Goal: Information Seeking & Learning: Learn about a topic

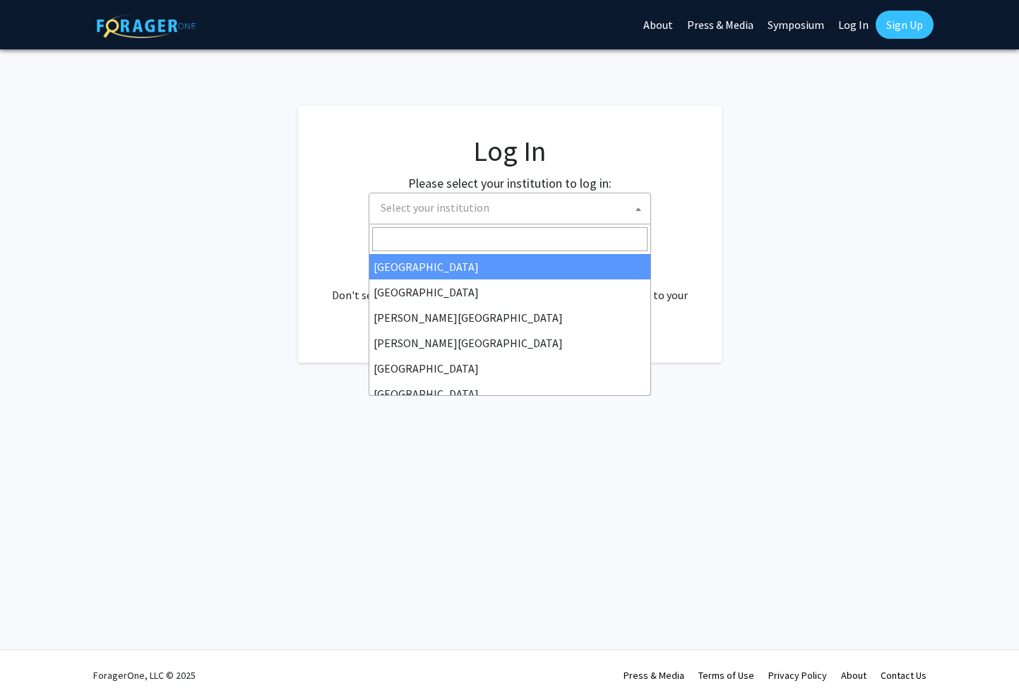
click at [503, 207] on span "Select your institution" at bounding box center [512, 207] width 275 height 29
select select "34"
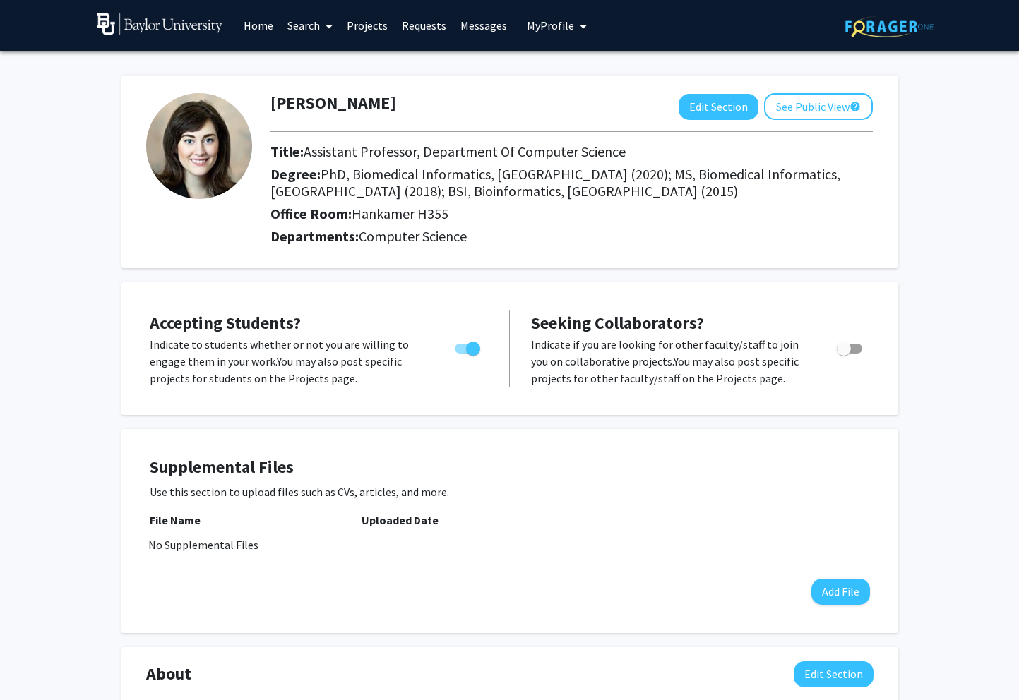
scroll to position [2, 0]
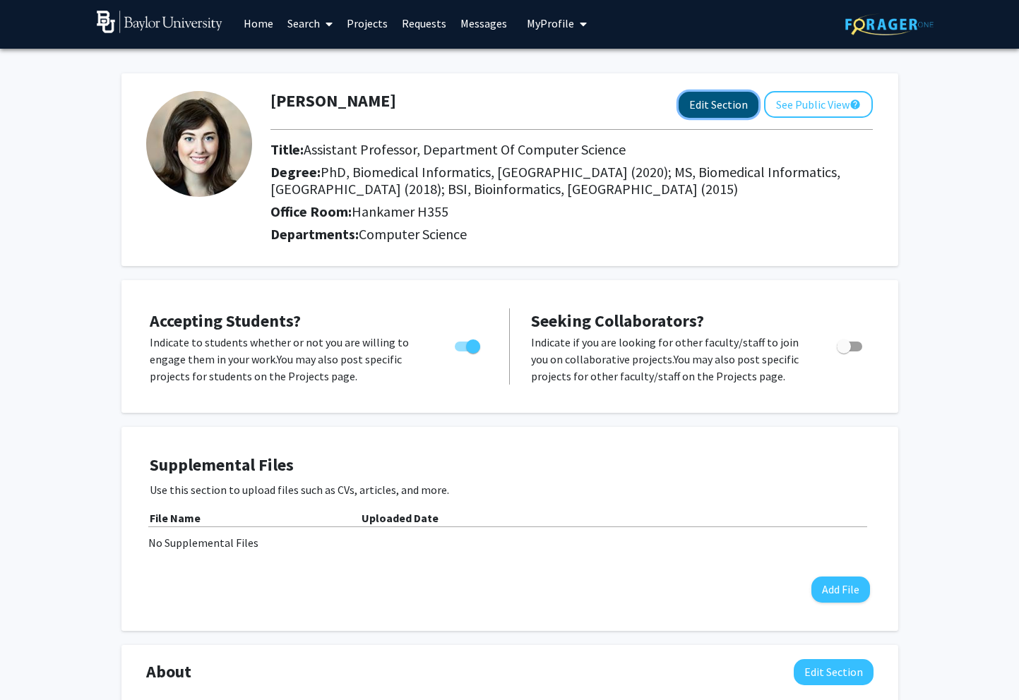
click at [725, 104] on button "Edit Section" at bounding box center [718, 105] width 80 height 26
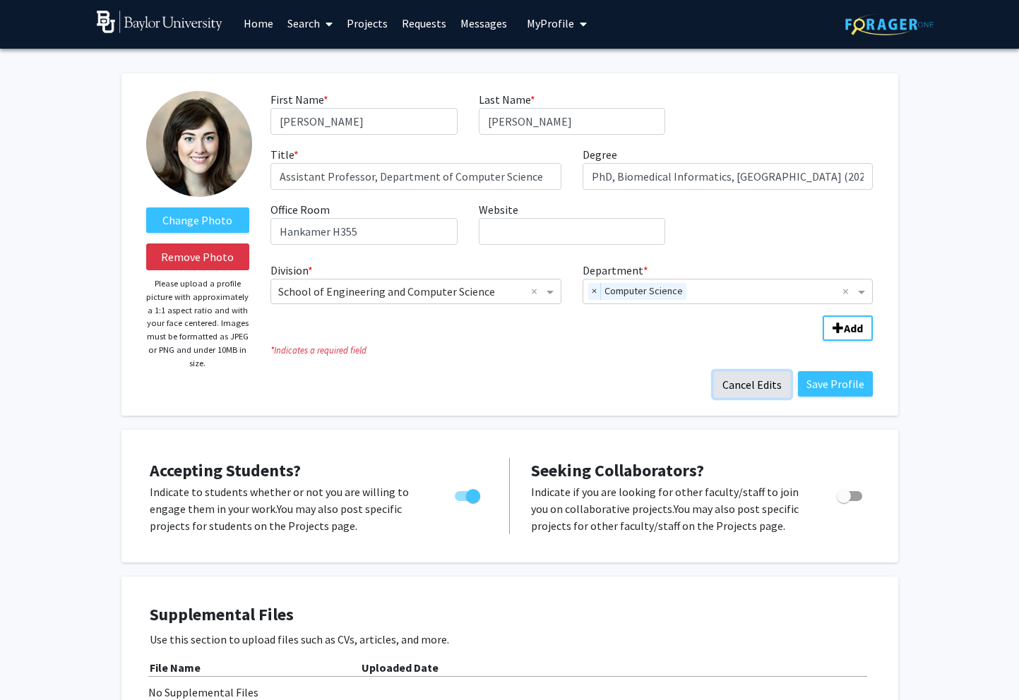
click at [762, 391] on button "Cancel Edits" at bounding box center [752, 384] width 78 height 27
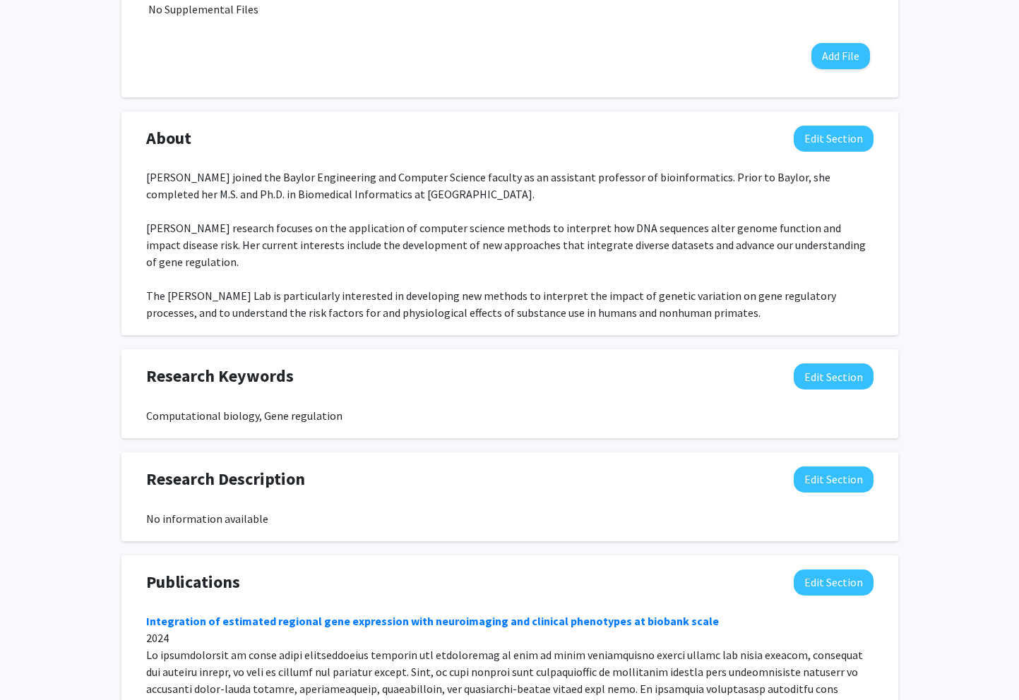
scroll to position [558, 0]
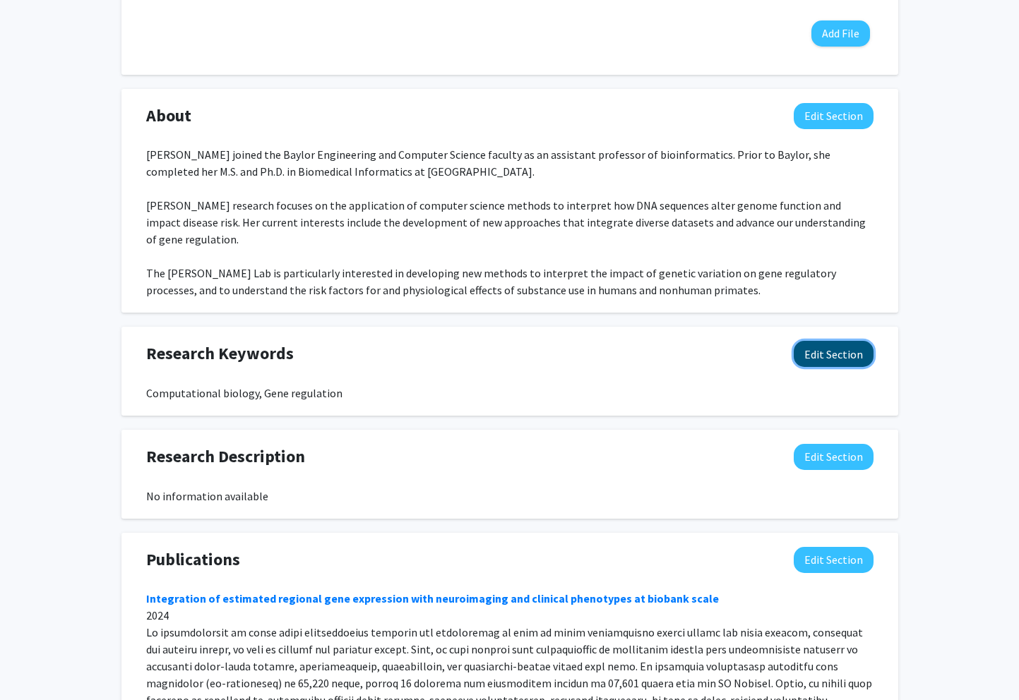
click at [863, 341] on button "Edit Section" at bounding box center [834, 354] width 80 height 26
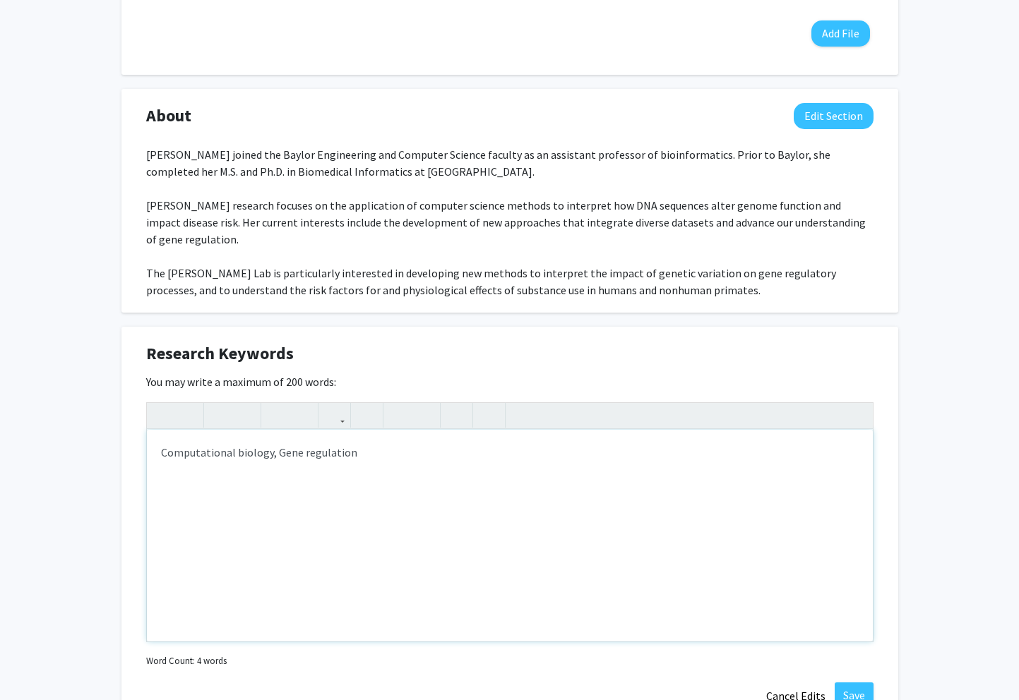
click at [436, 430] on div "Computational biology, Gene regulation" at bounding box center [510, 536] width 726 height 212
click at [414, 439] on div "Computational biology, Gene regulation" at bounding box center [510, 536] width 726 height 212
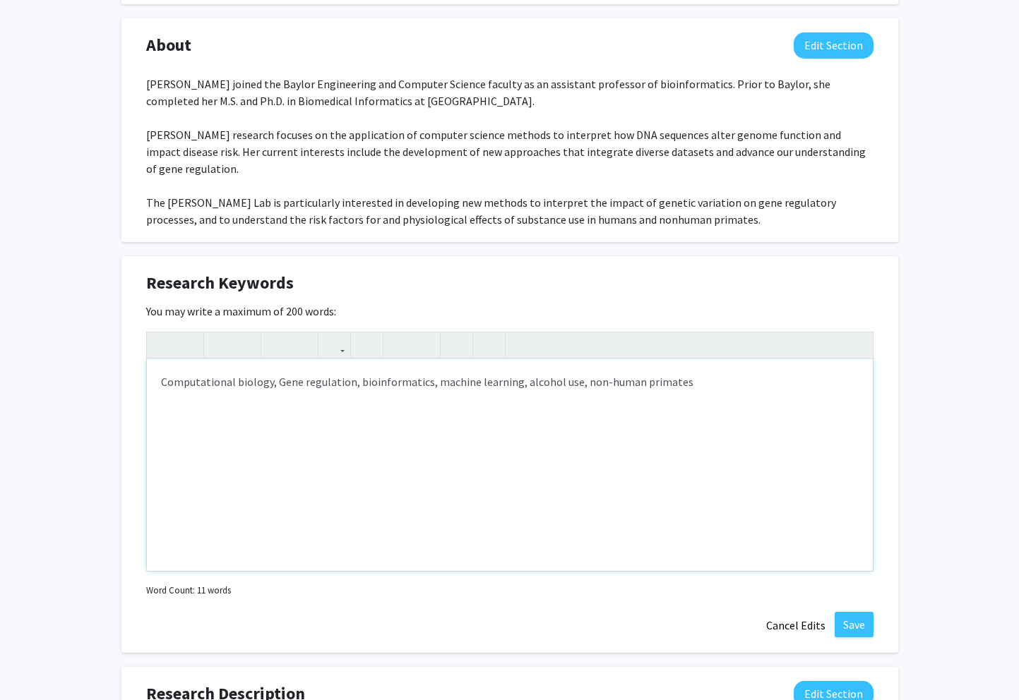
scroll to position [668, 0]
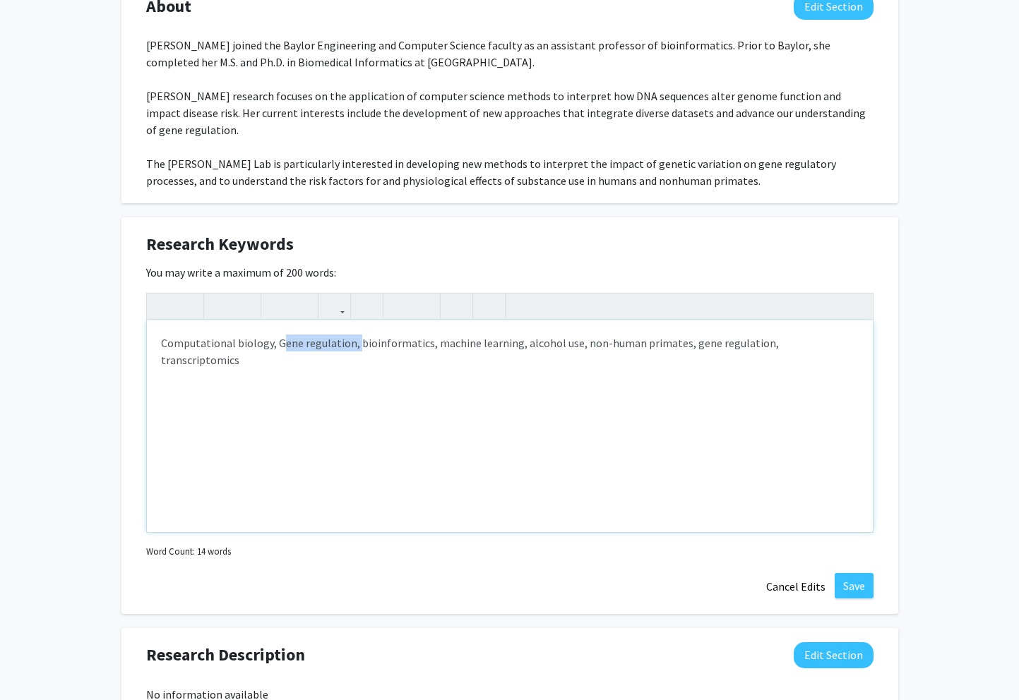
drag, startPoint x: 280, startPoint y: 328, endPoint x: 354, endPoint y: 328, distance: 74.8
click at [354, 328] on div "Computational biology, Gene regulation, bioinformatics, machine learning, alcoh…" at bounding box center [510, 427] width 726 height 212
click at [333, 325] on div "Computational biology, bioinformatics, machine learning, alcohol use, non-human…" at bounding box center [510, 427] width 726 height 212
click at [157, 324] on div "Computational biology,, machine learning, alcohol use, non-human primates, gene…" at bounding box center [510, 427] width 726 height 212
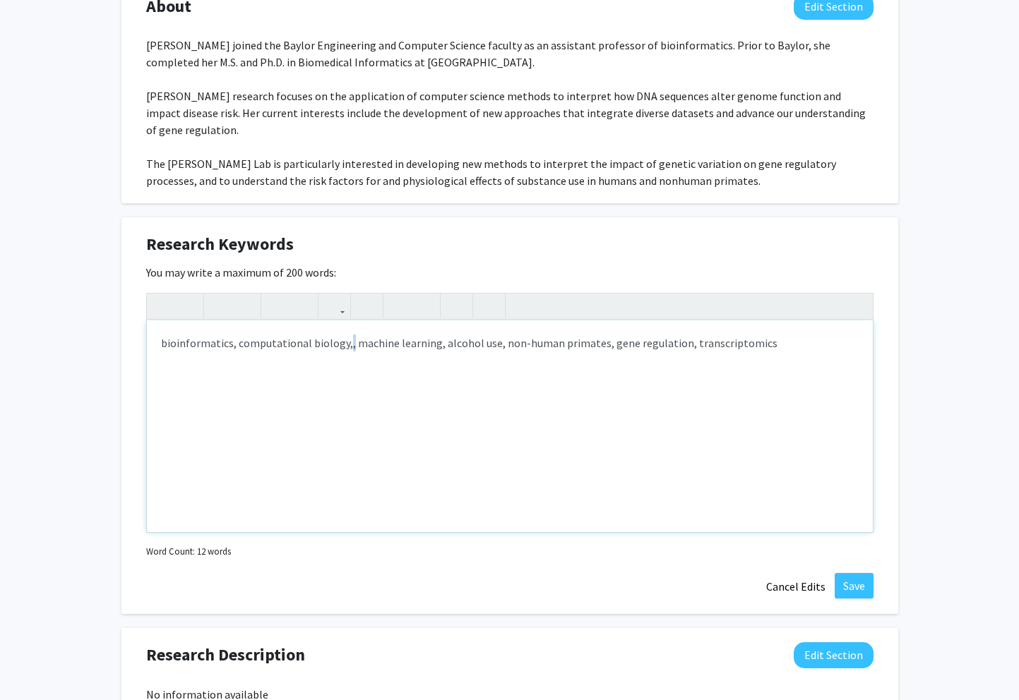
click at [345, 335] on p "bioinformatics, computational biology,, machine learning, alcohol use, non-huma…" at bounding box center [510, 343] width 698 height 17
type textarea "<p>bioinformatics, computational biology, machine learning, alcohol use, non-hu…"
click at [867, 573] on button "Save" at bounding box center [854, 585] width 39 height 25
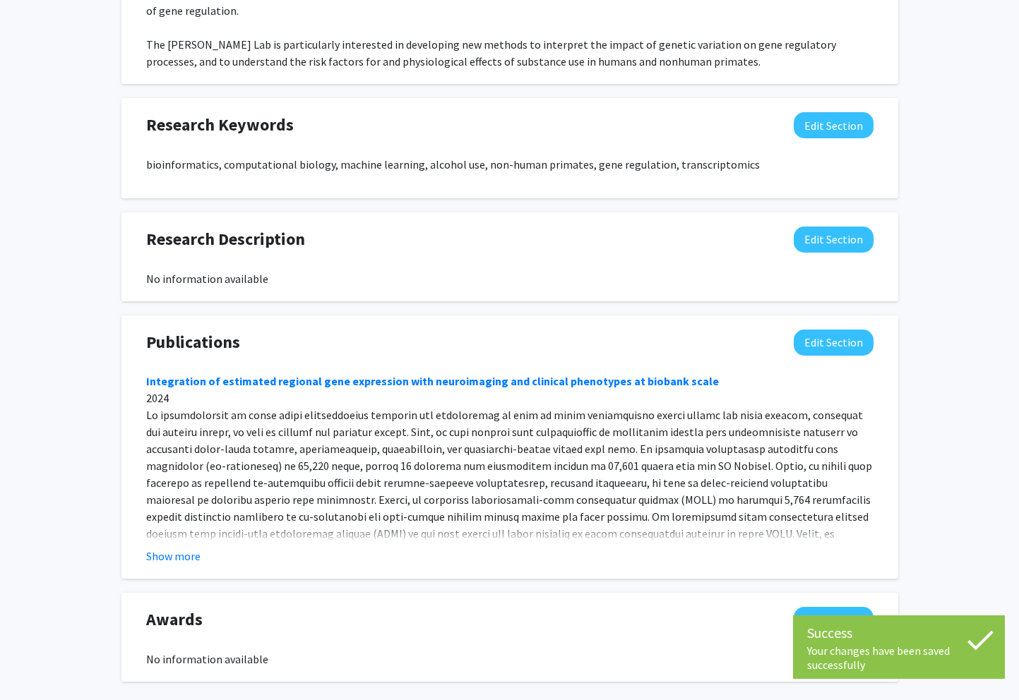
scroll to position [789, 0]
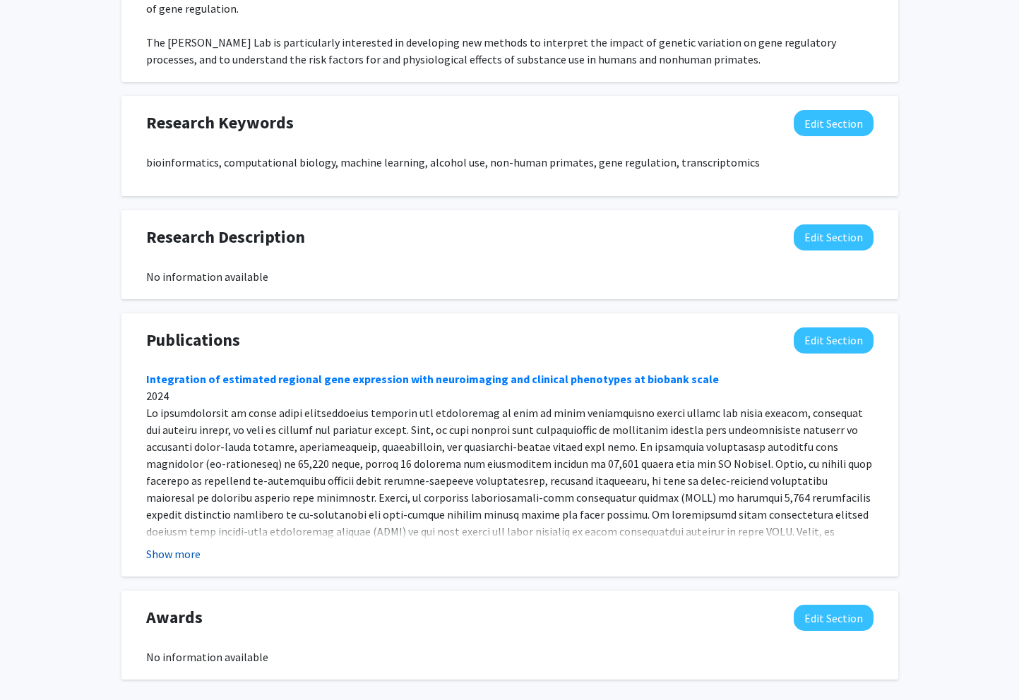
click at [173, 546] on button "Show more" at bounding box center [173, 554] width 54 height 17
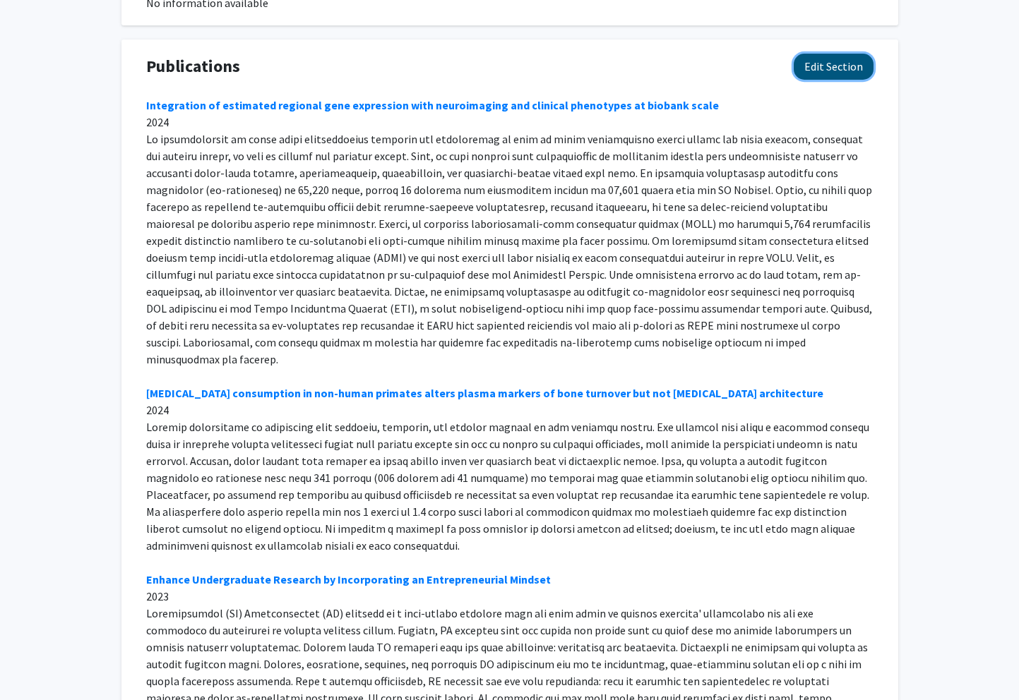
click at [827, 54] on button "Edit Section" at bounding box center [834, 67] width 80 height 26
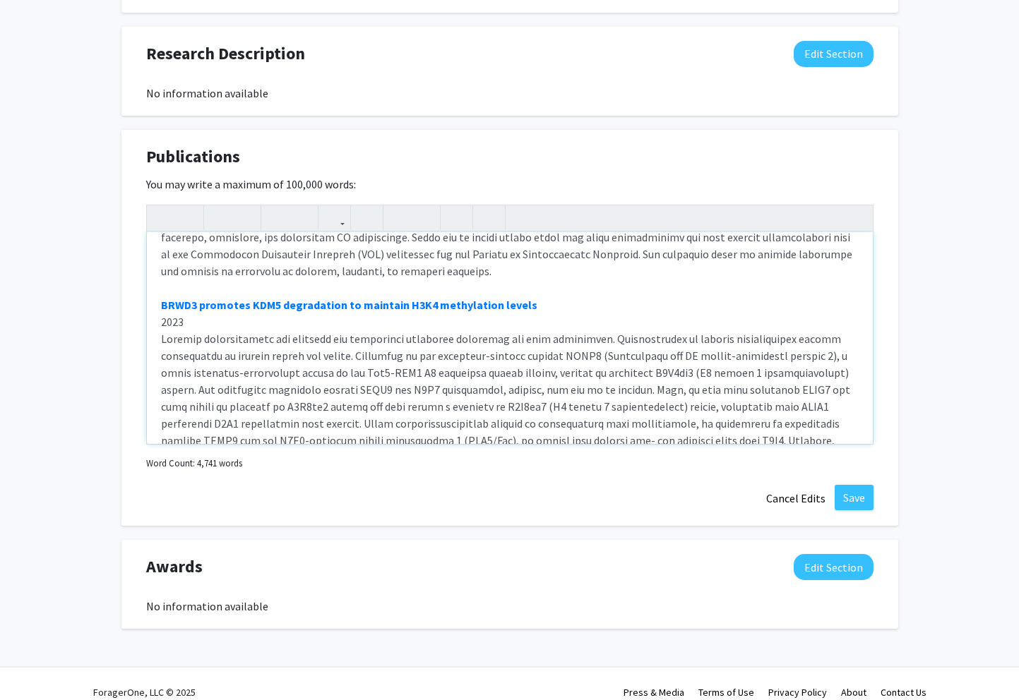
scroll to position [918, 0]
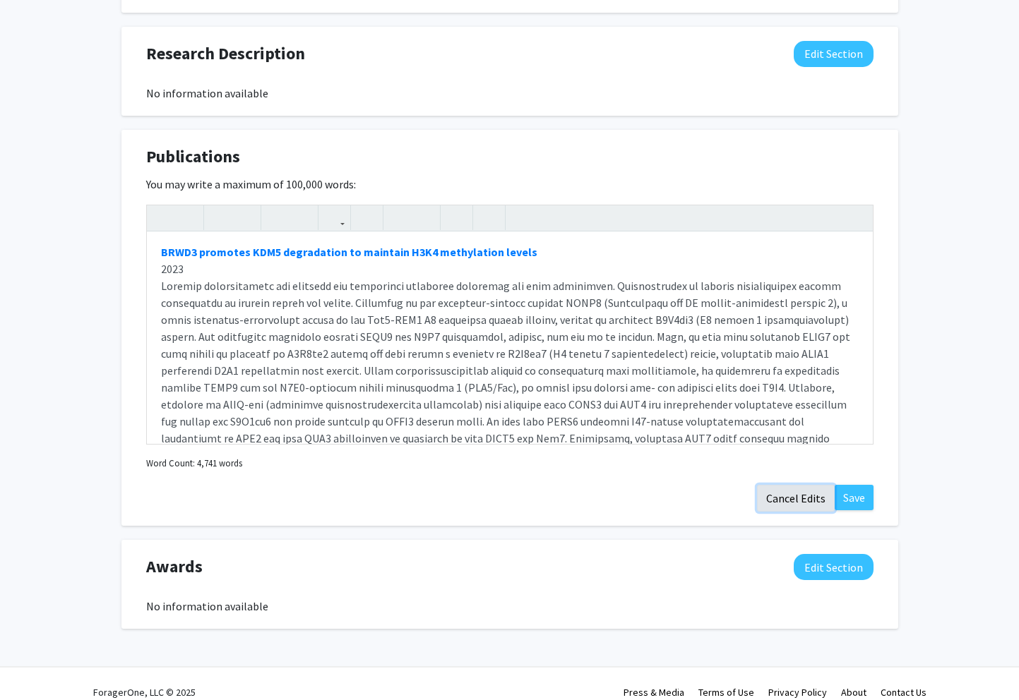
click at [789, 485] on button "Cancel Edits" at bounding box center [796, 498] width 78 height 27
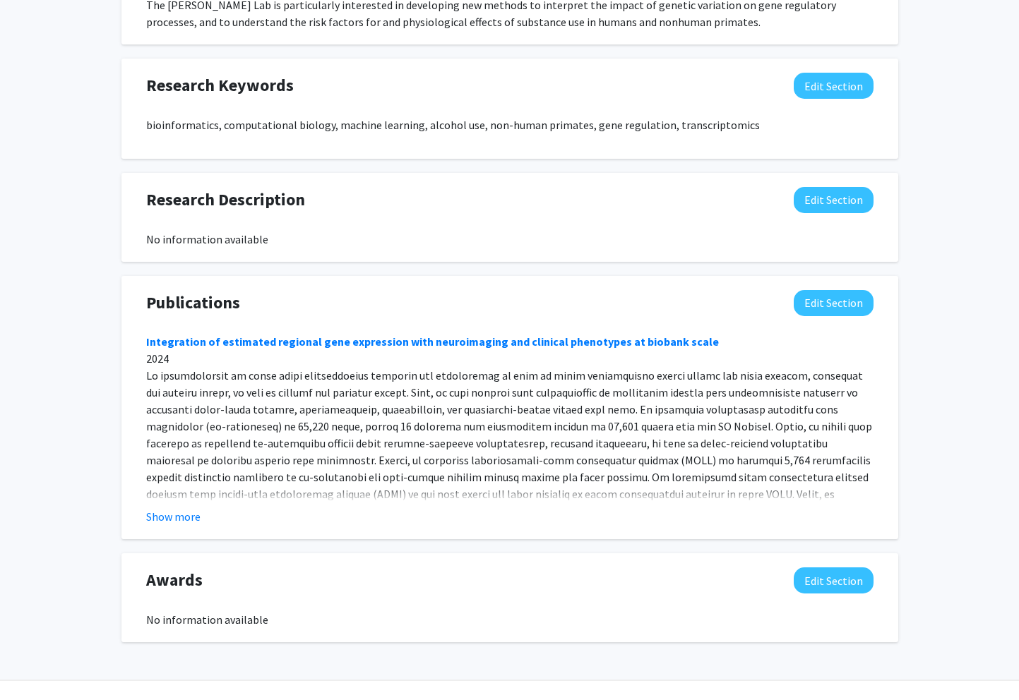
scroll to position [840, 0]
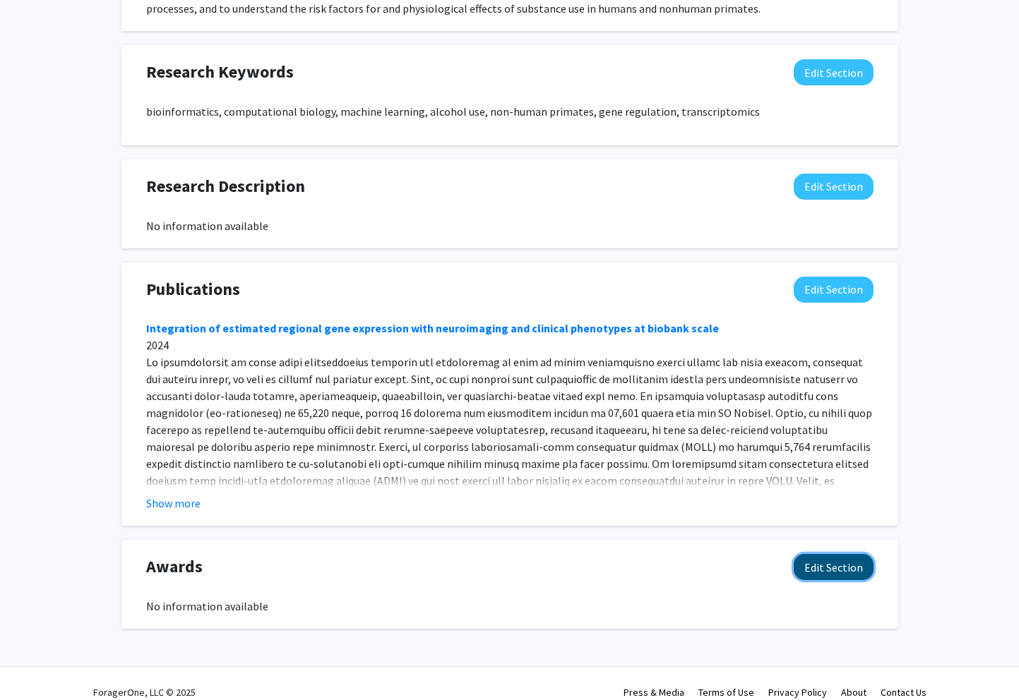
click at [815, 556] on button "Edit Section" at bounding box center [834, 567] width 80 height 26
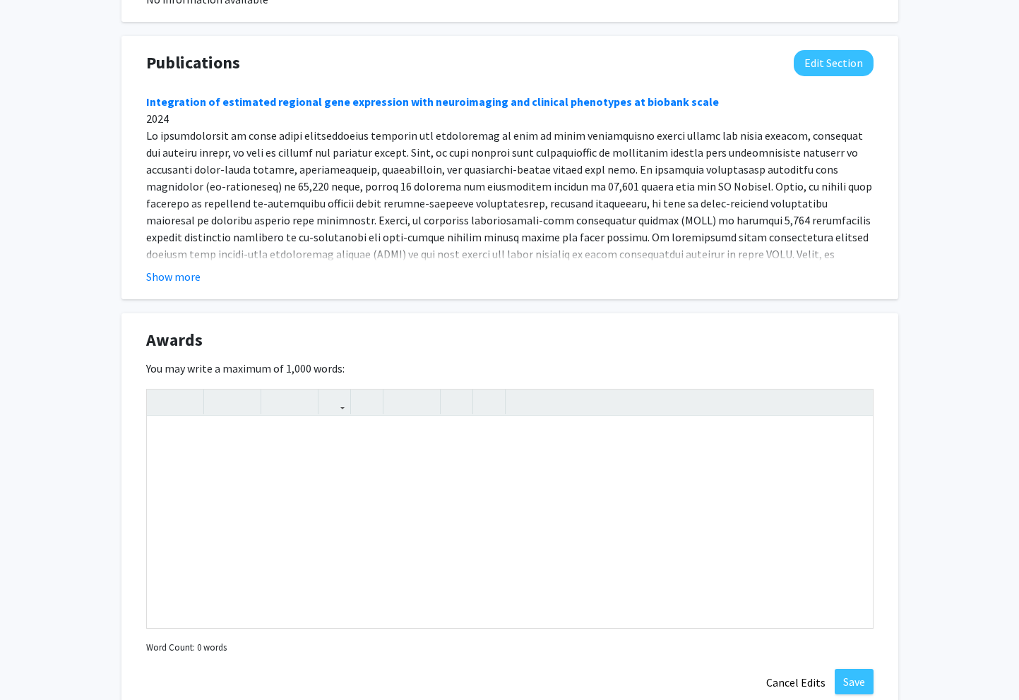
scroll to position [1148, 0]
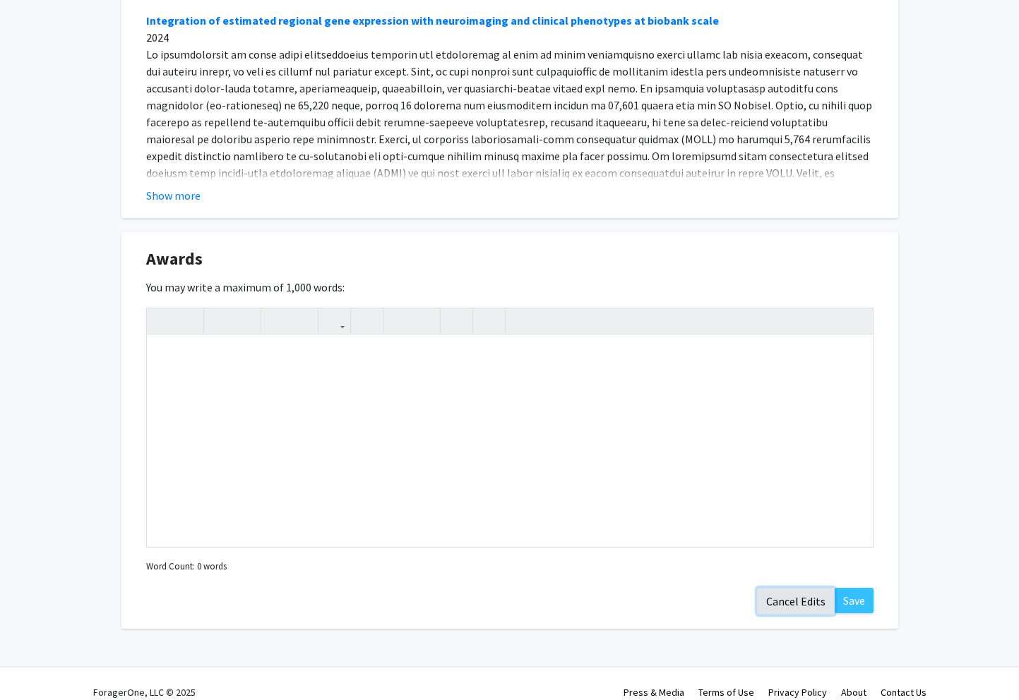
click at [787, 588] on button "Cancel Edits" at bounding box center [796, 601] width 78 height 27
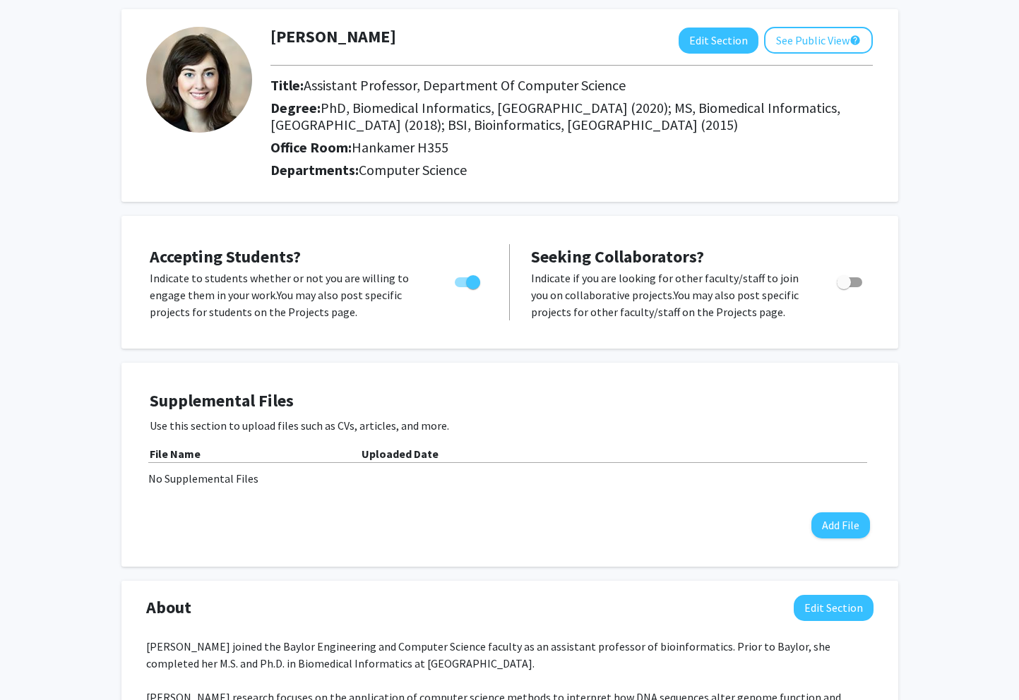
scroll to position [47, 0]
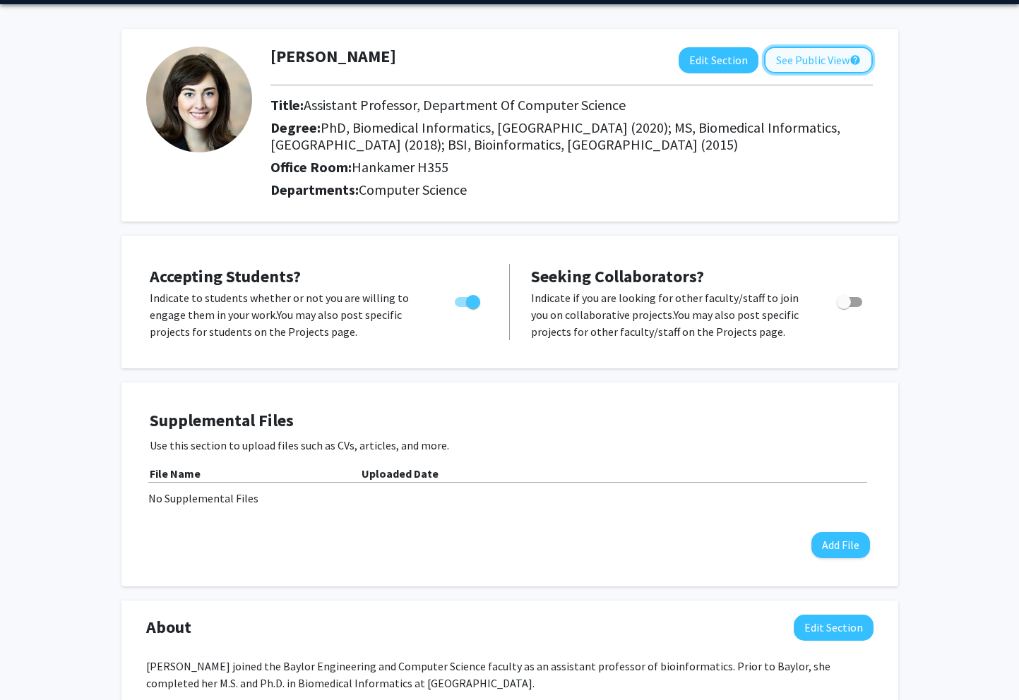
click at [835, 62] on button "See Public View help" at bounding box center [818, 60] width 109 height 27
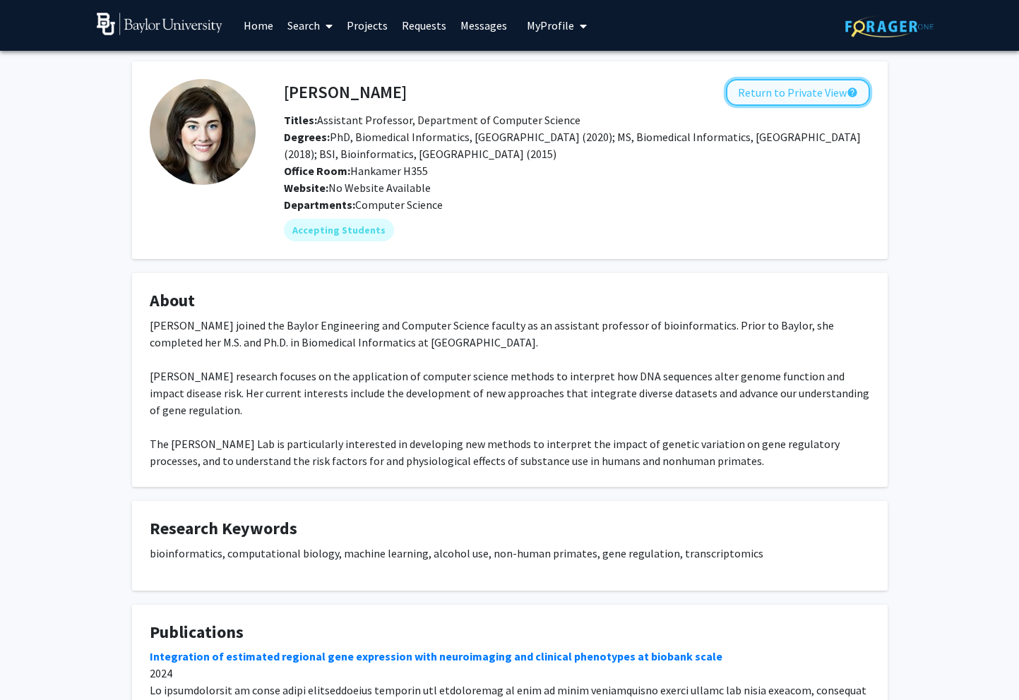
click at [794, 96] on button "Return to Private View help" at bounding box center [798, 92] width 144 height 27
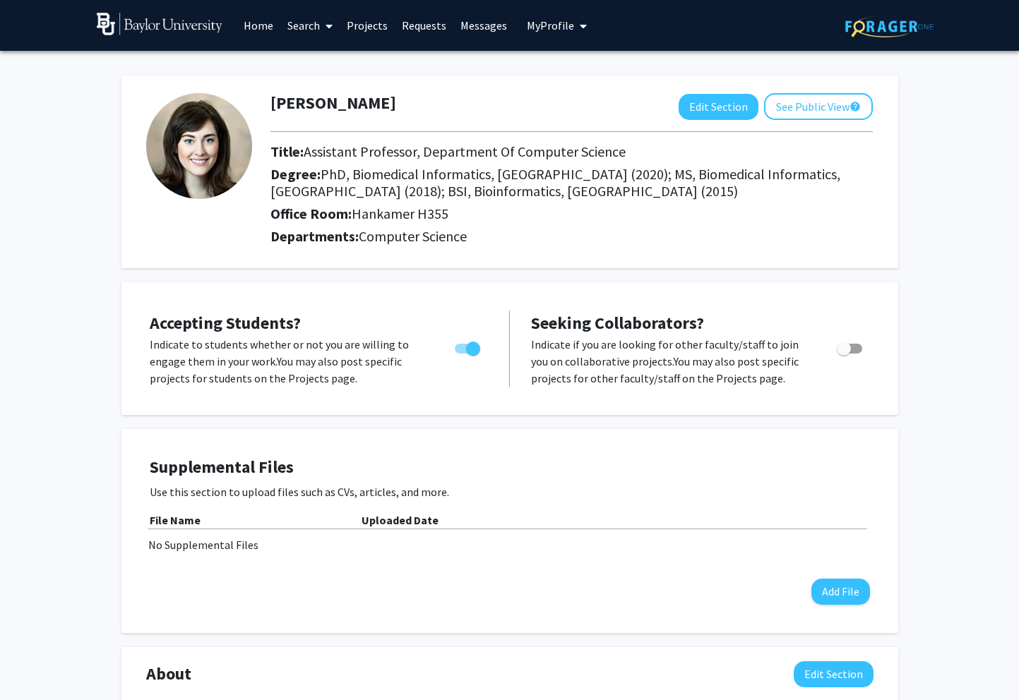
click at [470, 347] on span "Toggle" at bounding box center [473, 349] width 14 height 14
click at [462, 354] on input "Would you like to permit student requests?" at bounding box center [461, 354] width 1 height 1
checkbox input "false"
click at [813, 104] on button "See Public View help" at bounding box center [818, 106] width 109 height 27
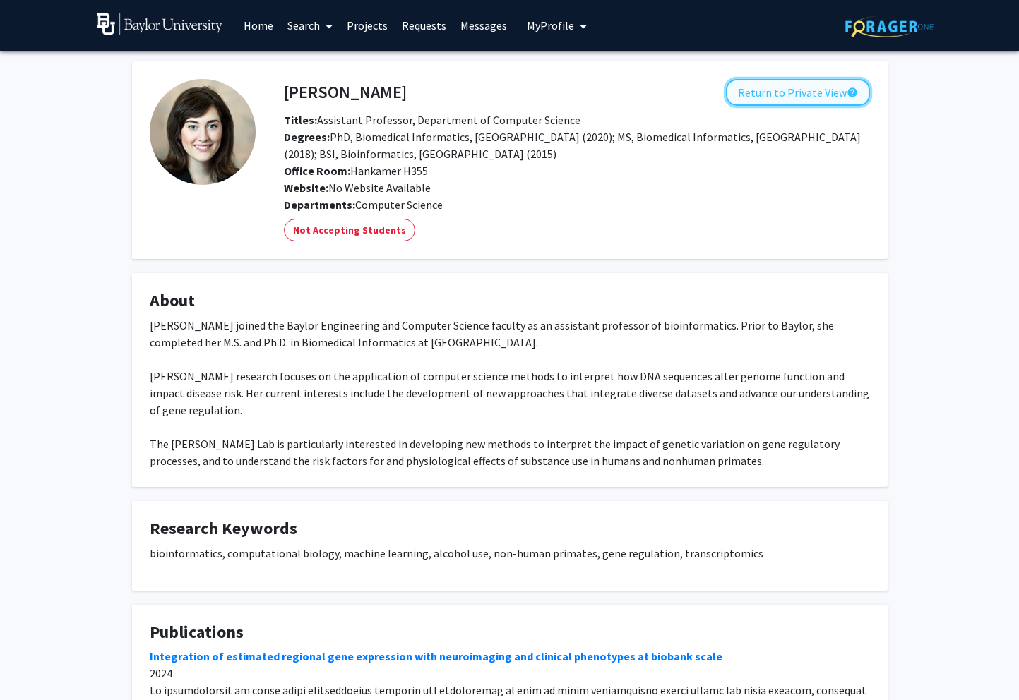
click at [839, 79] on button "Return to Private View help" at bounding box center [798, 92] width 144 height 27
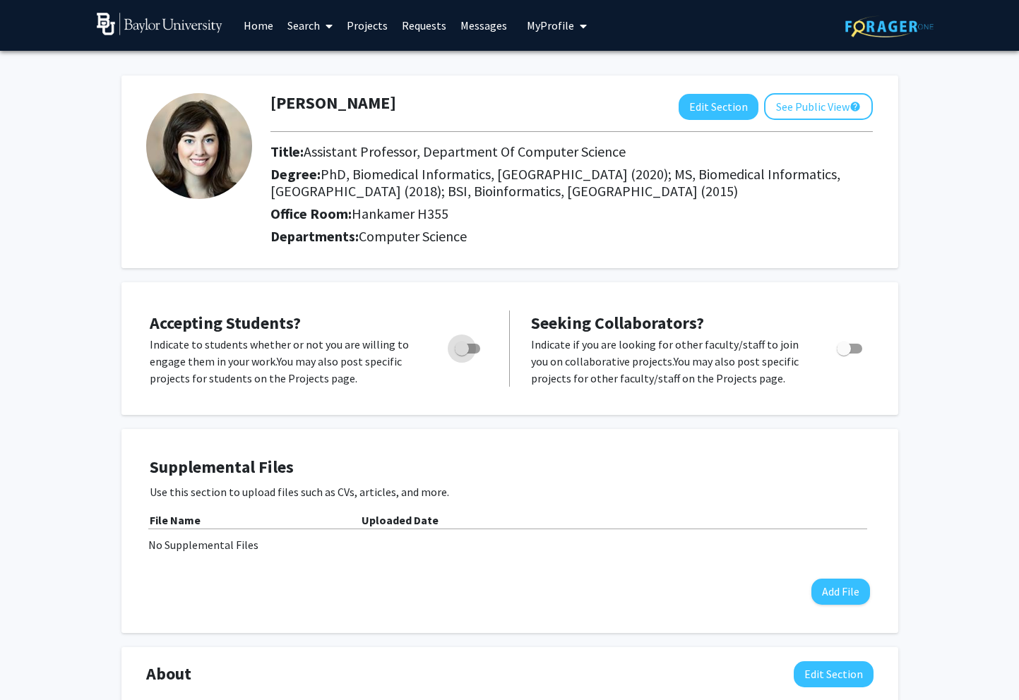
click at [458, 354] on span "Toggle" at bounding box center [462, 349] width 14 height 14
click at [461, 354] on input "Would you like to permit student requests?" at bounding box center [461, 354] width 1 height 1
checkbox input "true"
click at [562, 131] on hr at bounding box center [571, 131] width 602 height 1
click at [363, 30] on link "Projects" at bounding box center [367, 25] width 55 height 49
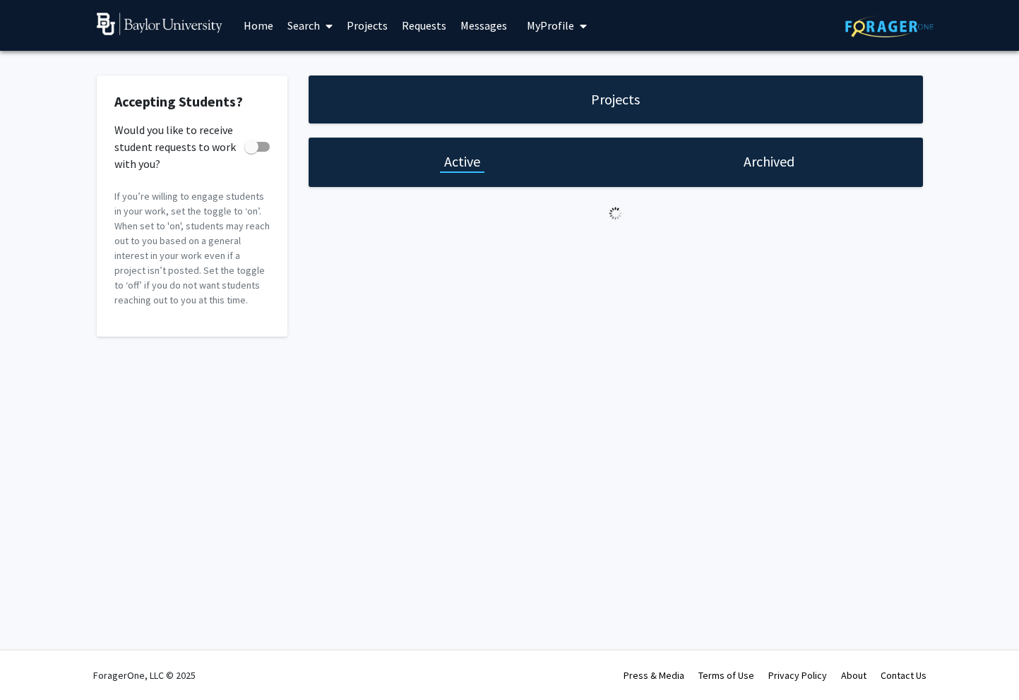
checkbox input "true"
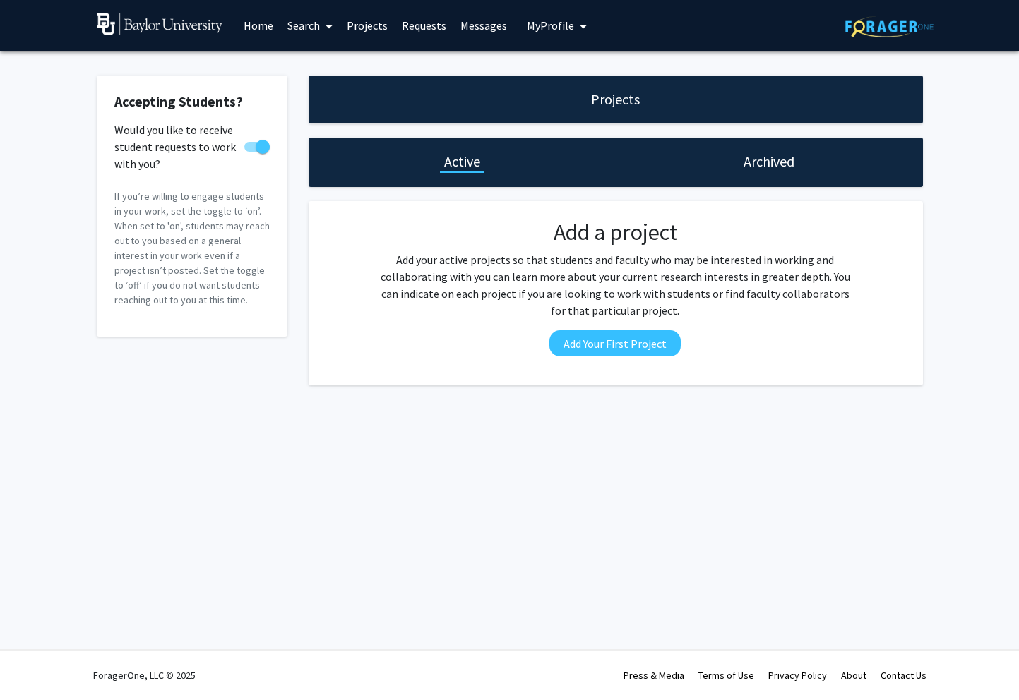
click at [463, 20] on link "Messages" at bounding box center [483, 25] width 61 height 49
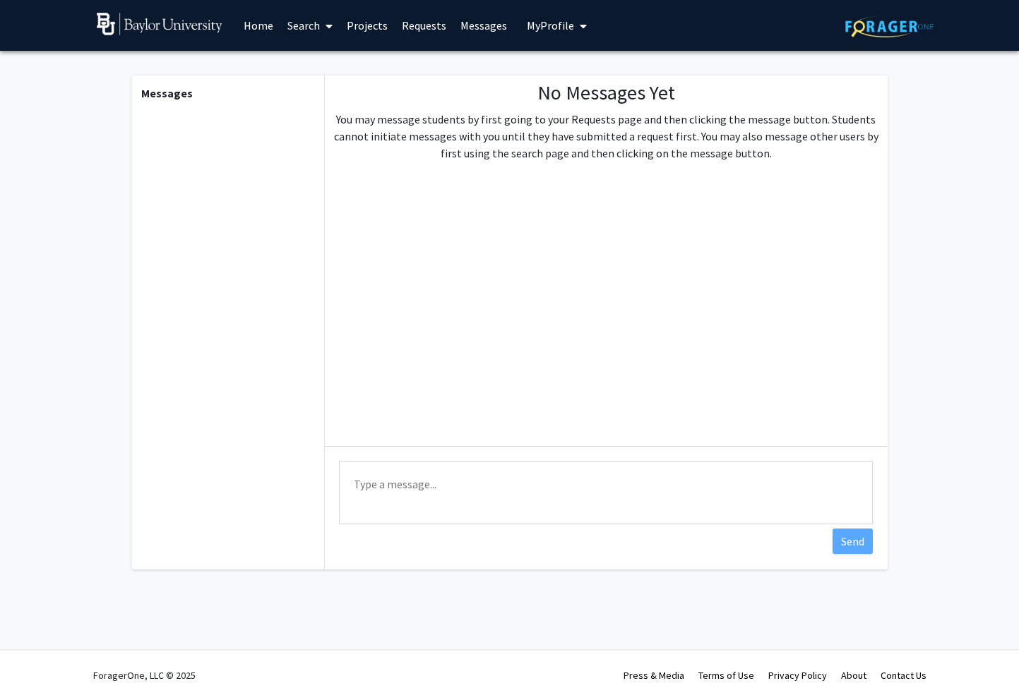
click at [563, 26] on span "My Profile" at bounding box center [550, 25] width 47 height 14
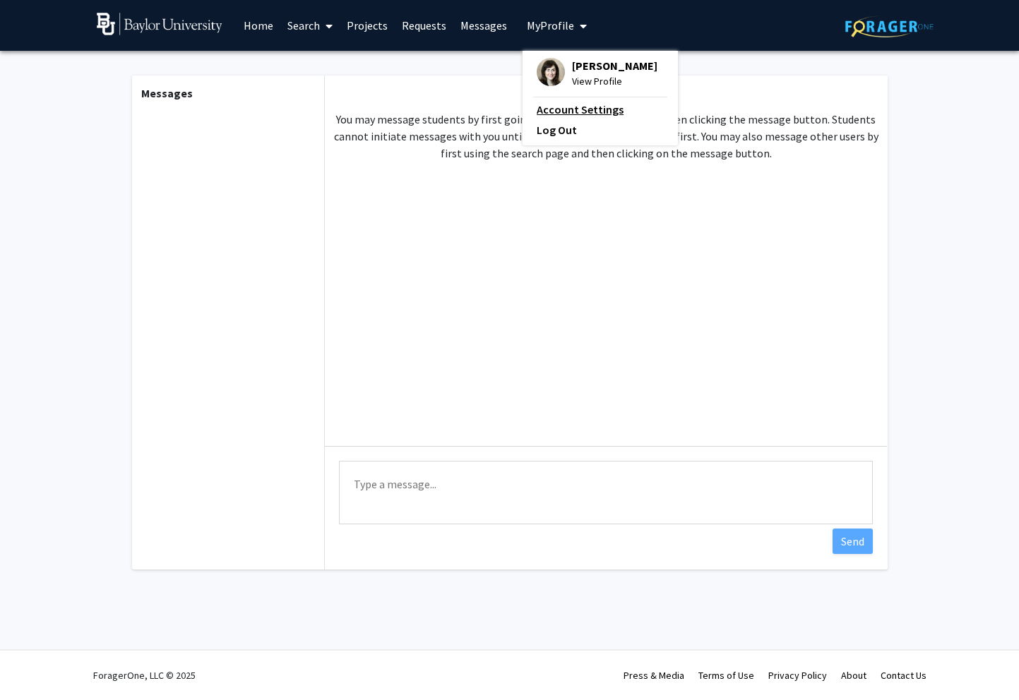
click at [578, 118] on link "Account Settings" at bounding box center [600, 109] width 127 height 17
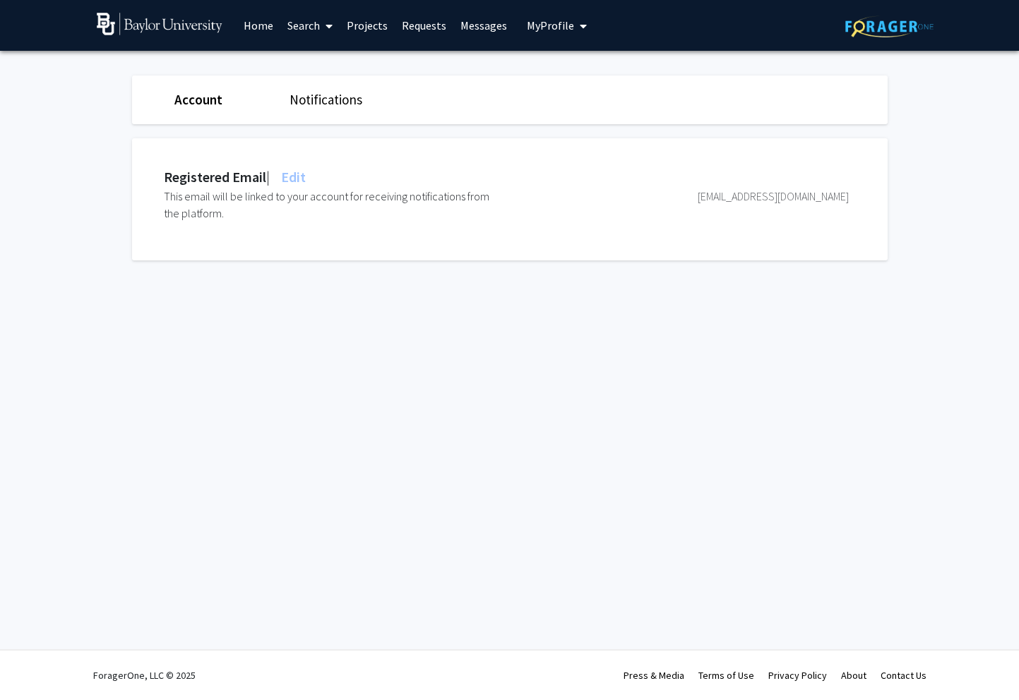
click at [323, 26] on span at bounding box center [326, 25] width 13 height 49
click at [328, 66] on span "Faculty/Staff" at bounding box center [332, 65] width 104 height 28
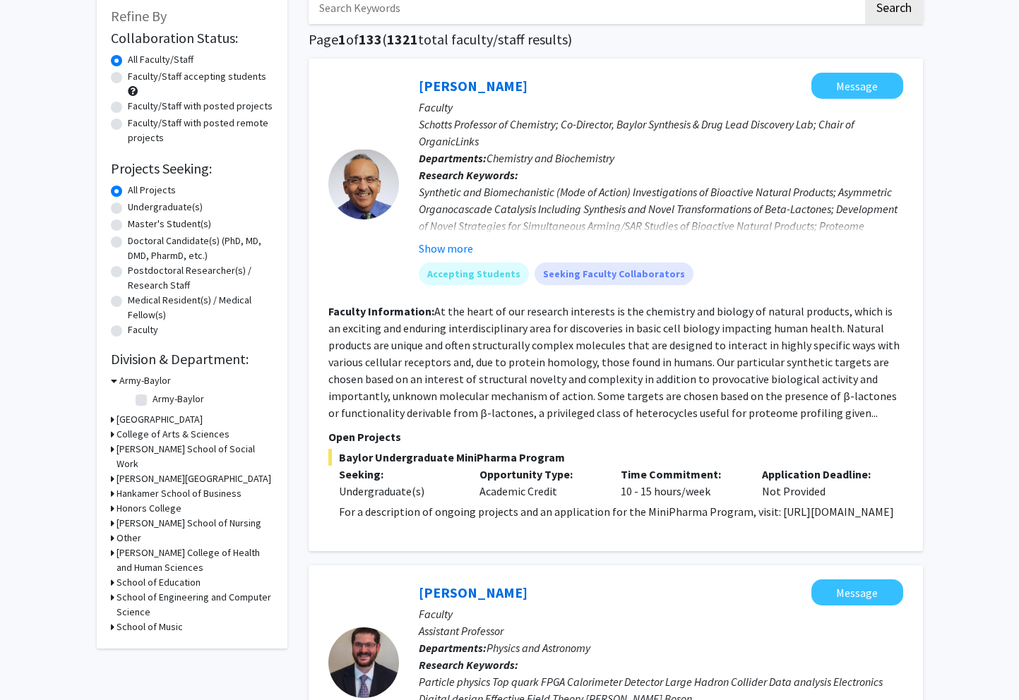
scroll to position [95, 0]
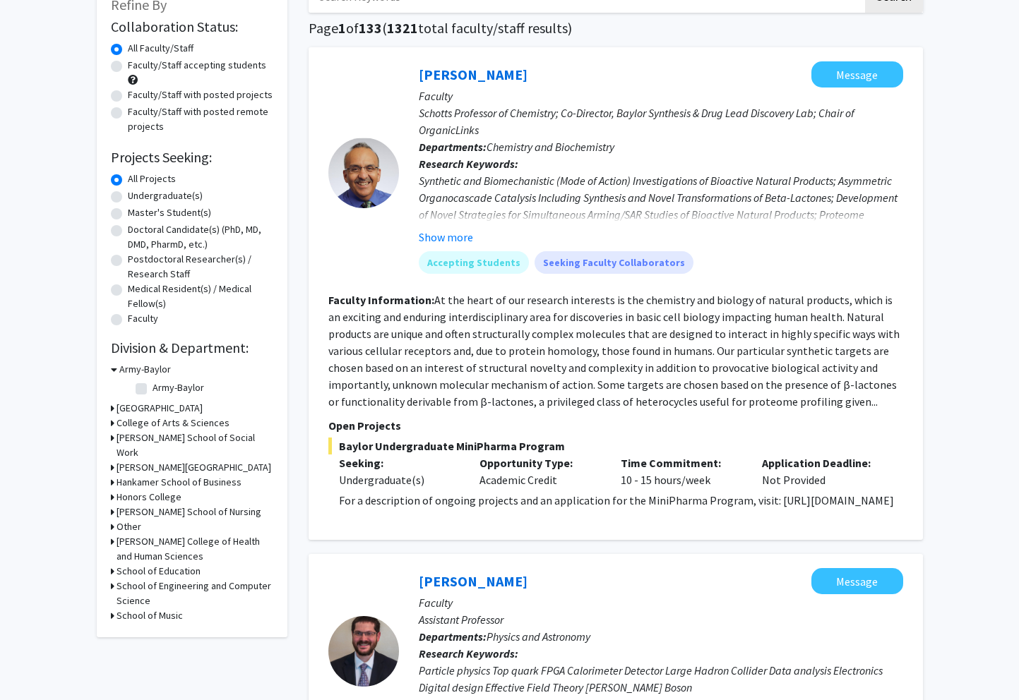
click at [109, 602] on div "Refine By Collaboration Status: Collaboration Status All Faculty/Staff Collabor…" at bounding box center [192, 308] width 191 height 657
click at [111, 594] on icon at bounding box center [113, 586] width 4 height 15
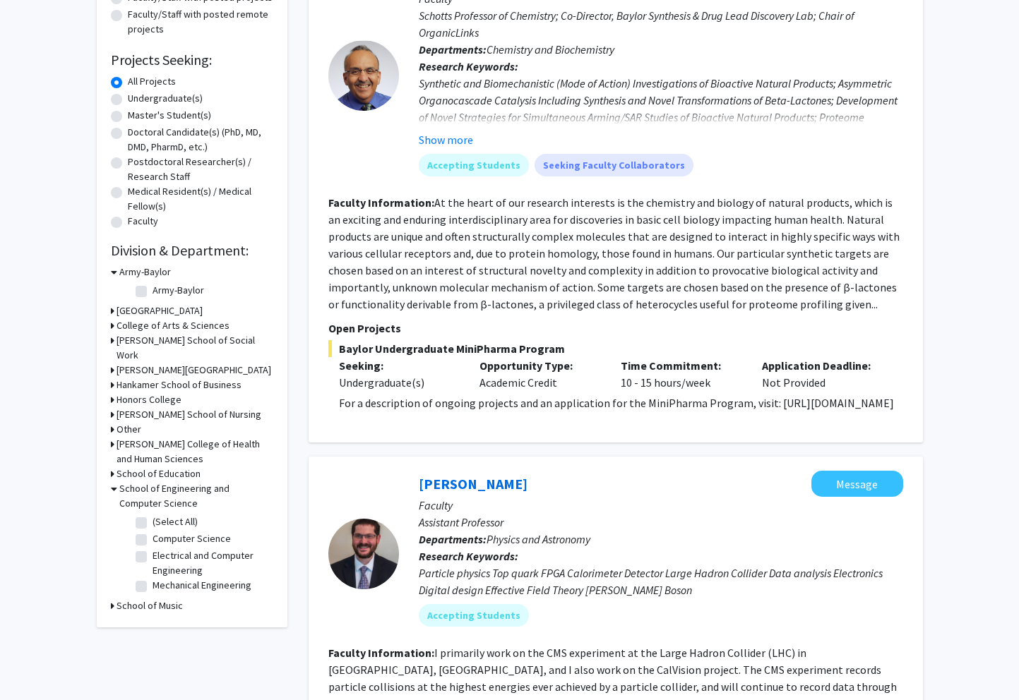
scroll to position [251, 0]
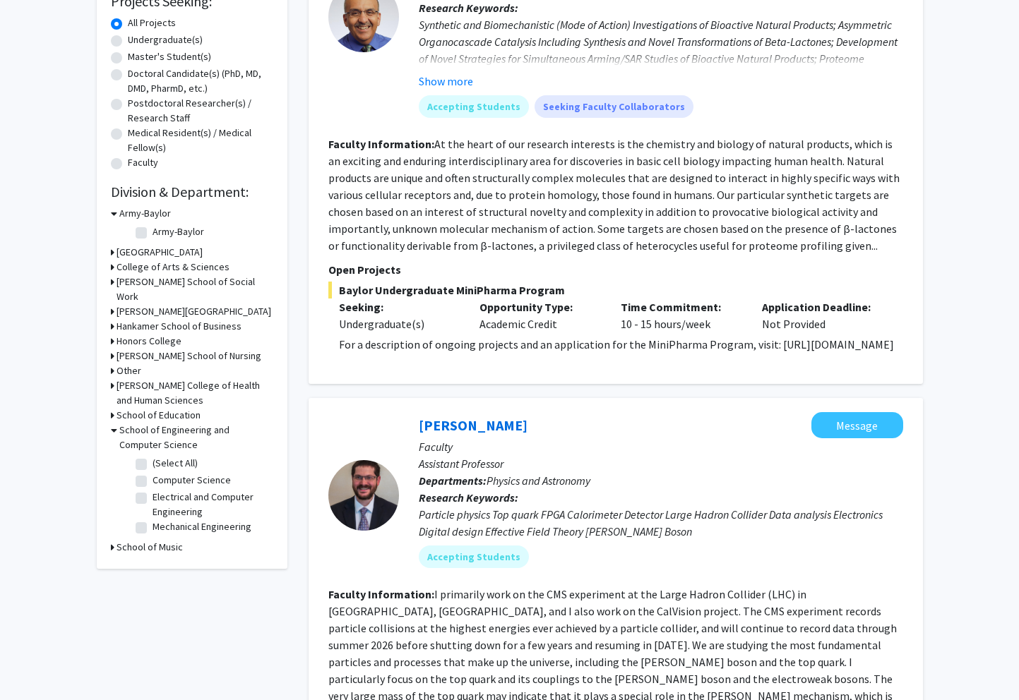
click at [152, 471] on label "(Select All)" at bounding box center [174, 463] width 45 height 15
click at [152, 465] on input "(Select All)" at bounding box center [156, 460] width 9 height 9
checkbox input "true"
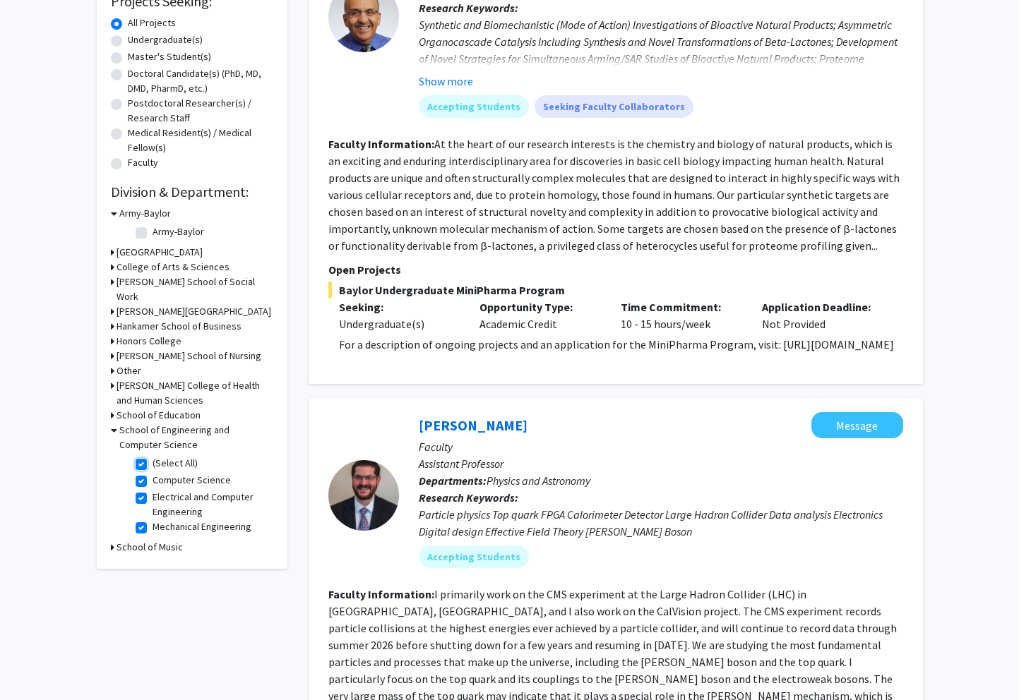
checkbox input "true"
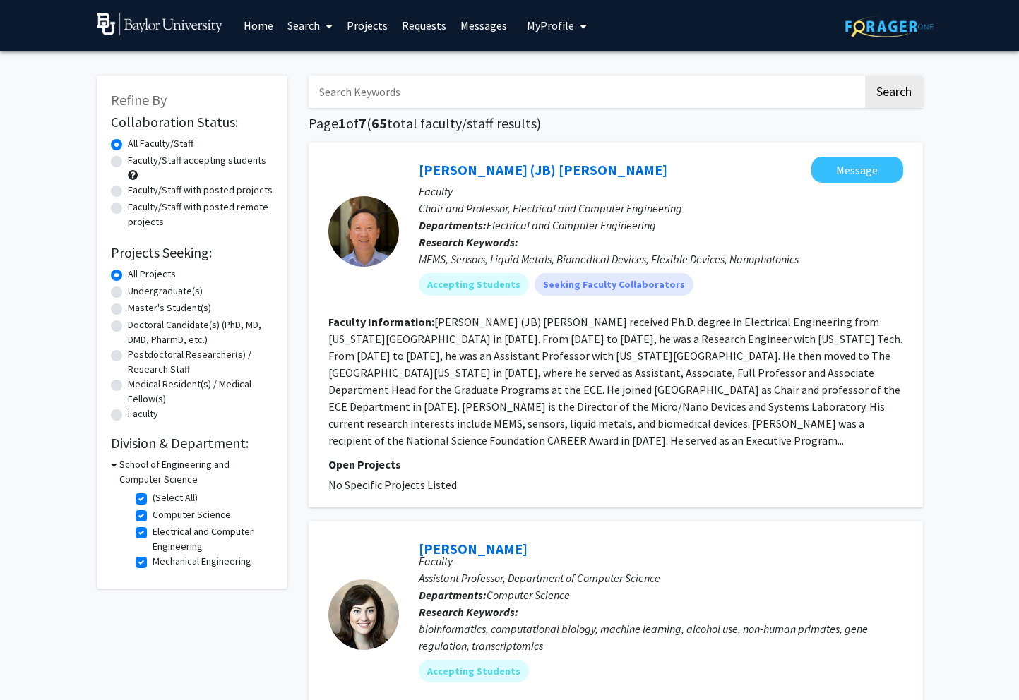
click at [128, 162] on label "Faculty/Staff accepting students" at bounding box center [197, 160] width 138 height 15
click at [128, 162] on input "Faculty/Staff accepting students" at bounding box center [132, 157] width 9 height 9
radio input "true"
click at [128, 193] on label "Faculty/Staff with posted projects" at bounding box center [200, 190] width 145 height 15
click at [128, 192] on input "Faculty/Staff with posted projects" at bounding box center [132, 187] width 9 height 9
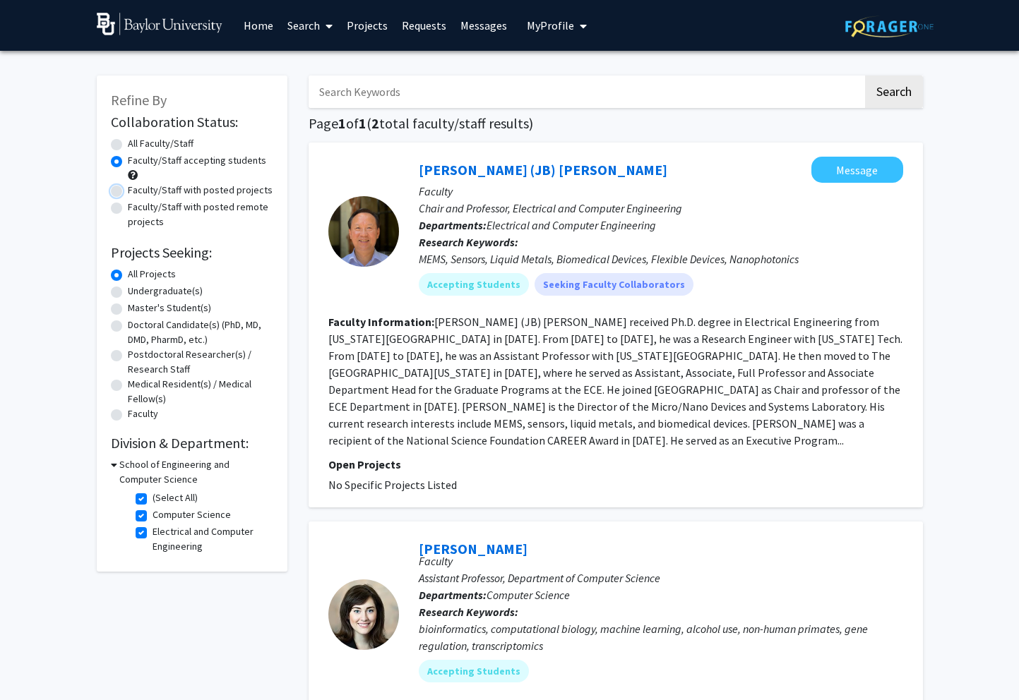
radio input "true"
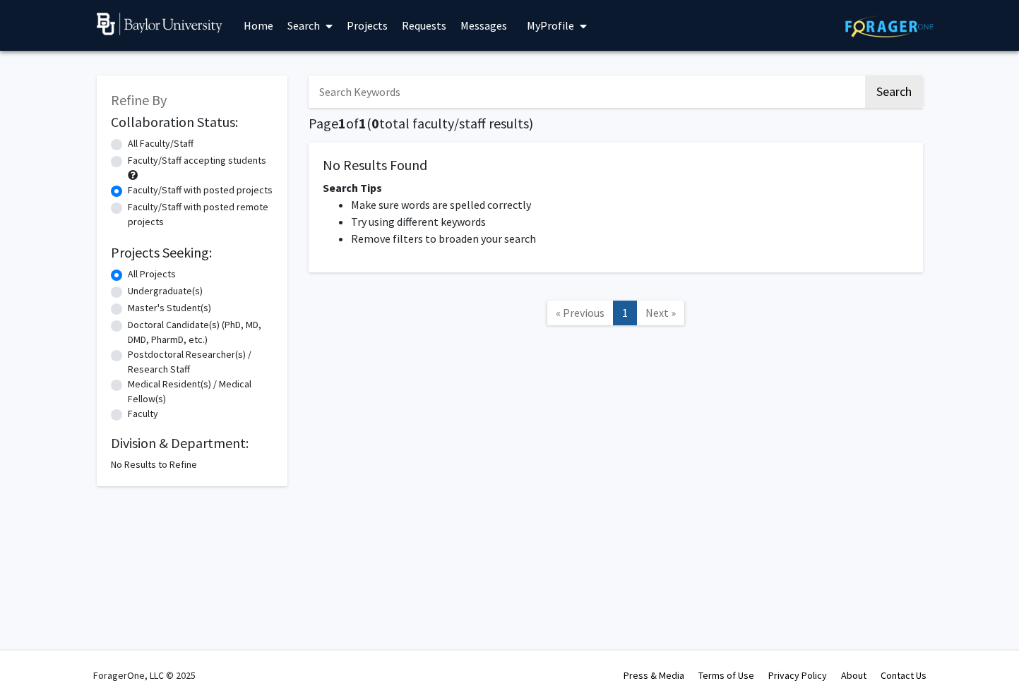
click at [128, 209] on label "Faculty/Staff with posted remote projects" at bounding box center [200, 215] width 145 height 30
click at [128, 209] on input "Faculty/Staff with posted remote projects" at bounding box center [132, 204] width 9 height 9
radio input "true"
click at [128, 147] on label "All Faculty/Staff" at bounding box center [161, 143] width 66 height 15
click at [128, 145] on input "All Faculty/Staff" at bounding box center [132, 140] width 9 height 9
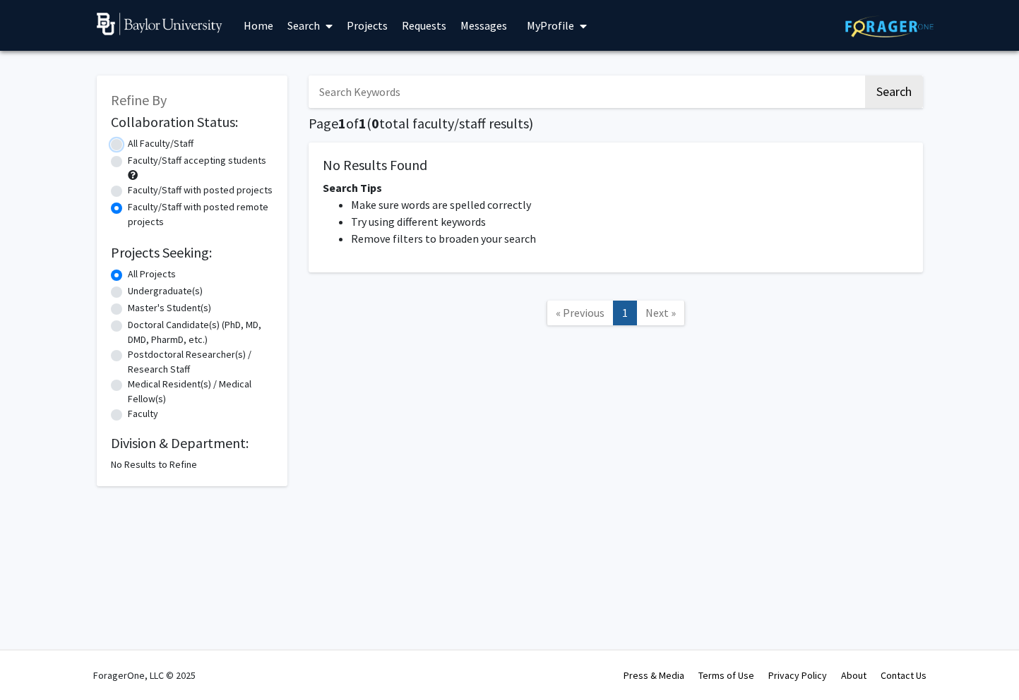
radio input "true"
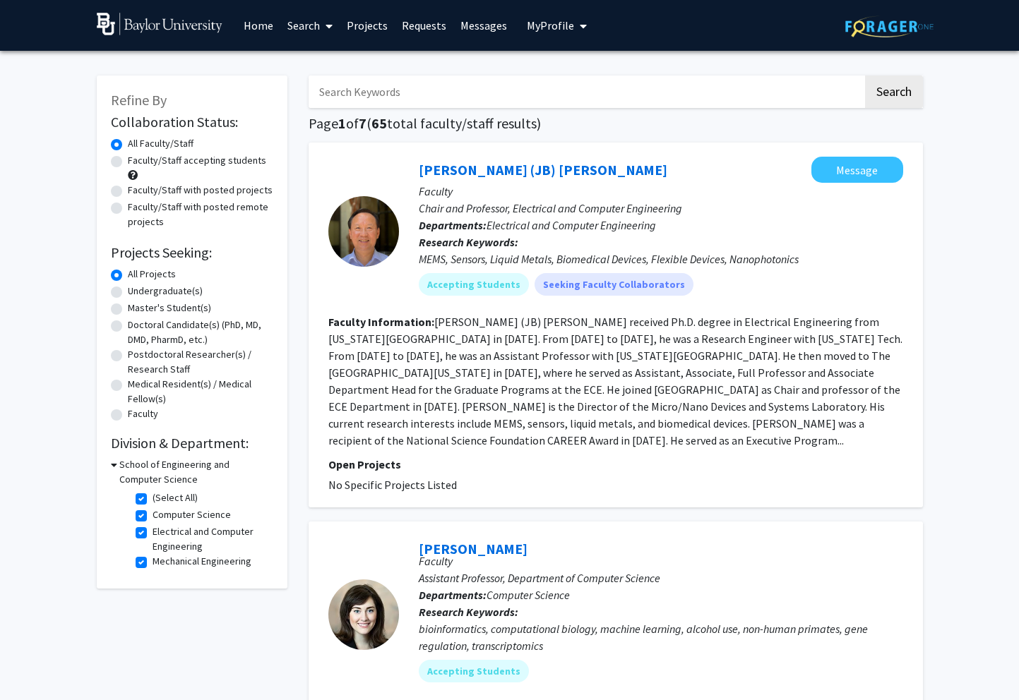
click at [128, 419] on label "Faculty" at bounding box center [143, 414] width 30 height 15
click at [128, 416] on input "Faculty" at bounding box center [132, 411] width 9 height 9
radio input "true"
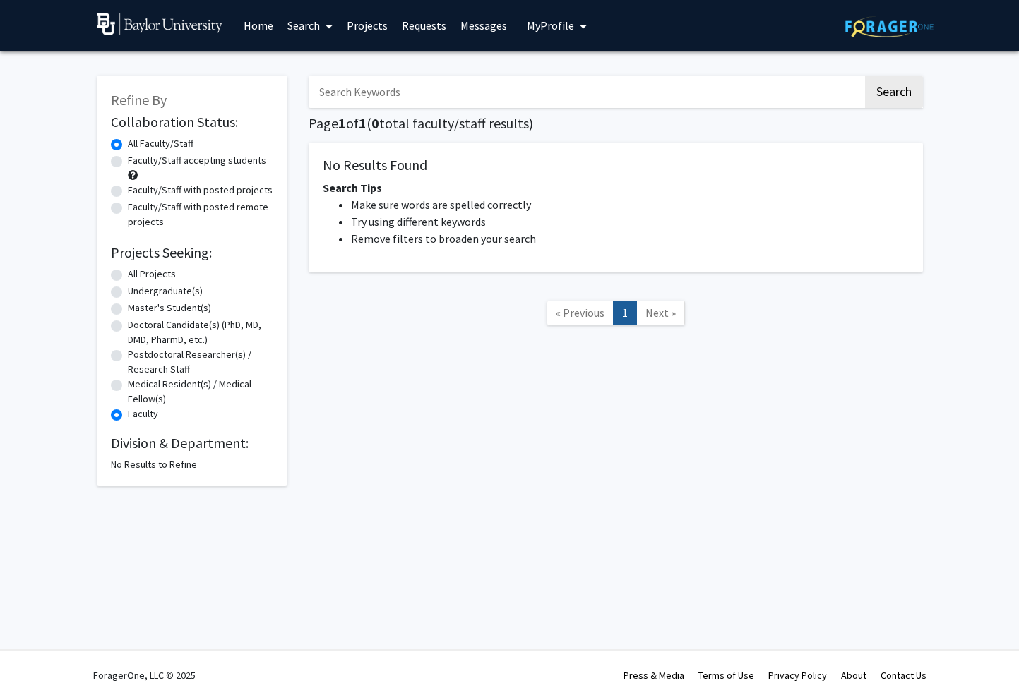
click at [128, 418] on label "Faculty" at bounding box center [143, 414] width 30 height 15
click at [128, 416] on input "Faculty" at bounding box center [132, 411] width 9 height 9
click at [128, 275] on label "All Projects" at bounding box center [152, 274] width 48 height 15
click at [128, 275] on input "All Projects" at bounding box center [132, 271] width 9 height 9
radio input "true"
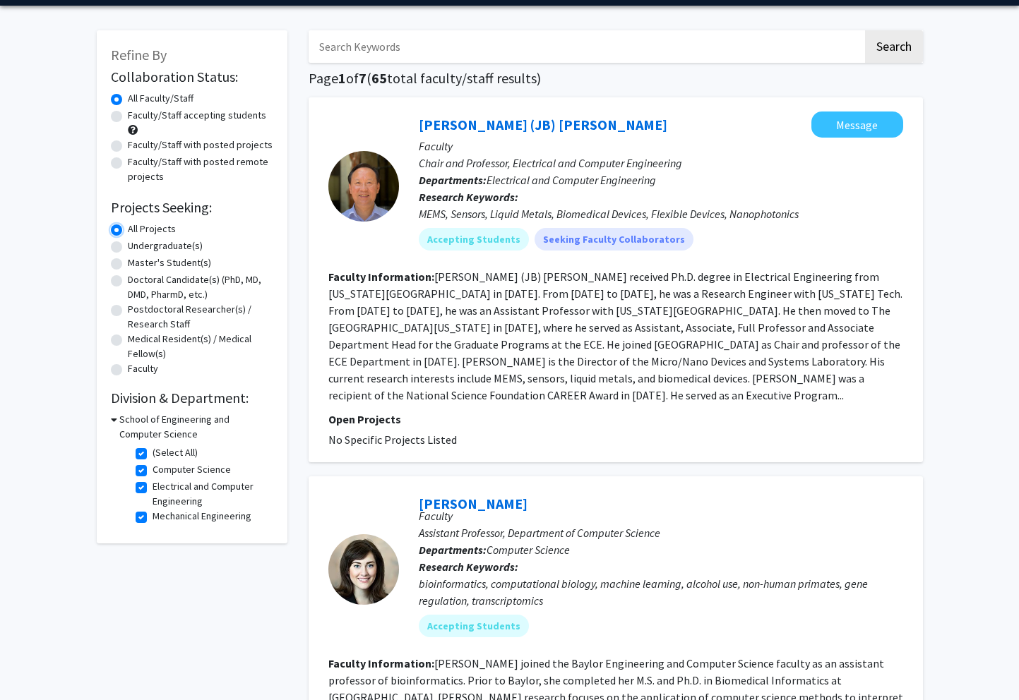
scroll to position [47, 0]
